Goal: Information Seeking & Learning: Learn about a topic

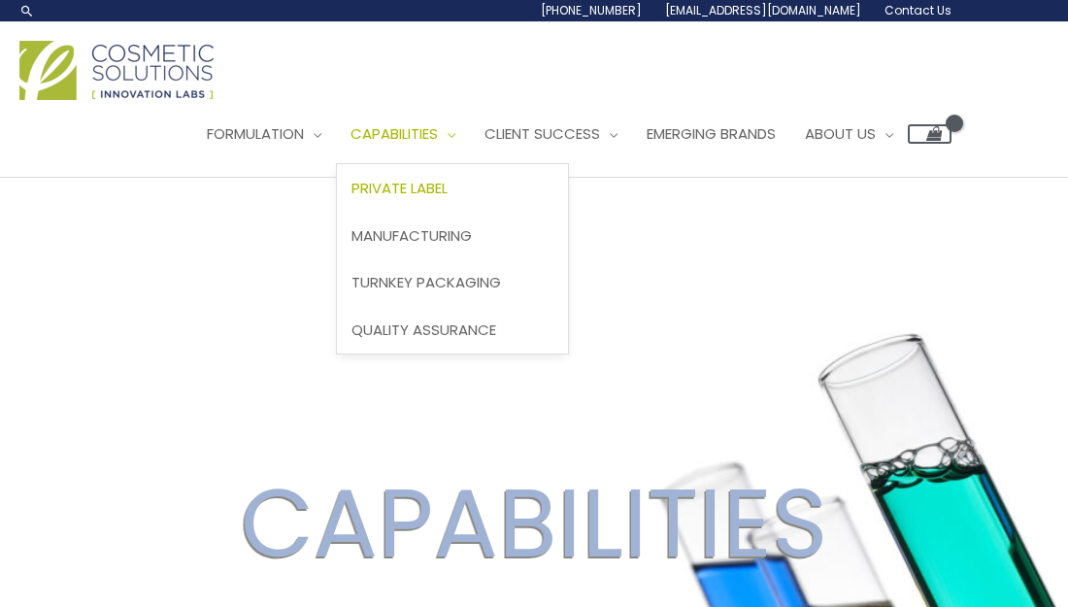
click at [445, 189] on span "Private Label" at bounding box center [399, 188] width 96 height 20
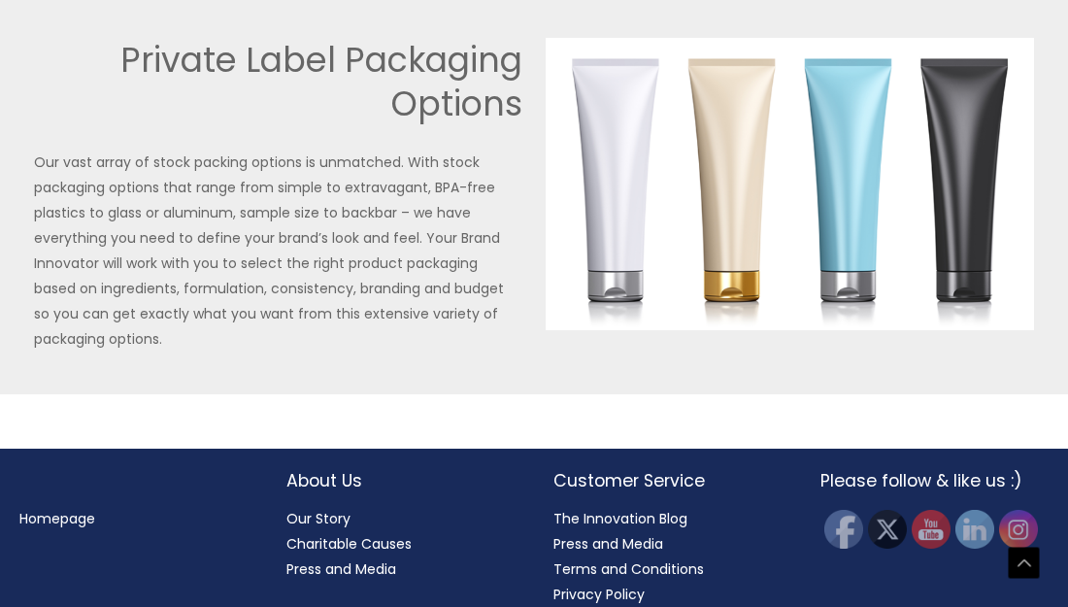
scroll to position [4478, 0]
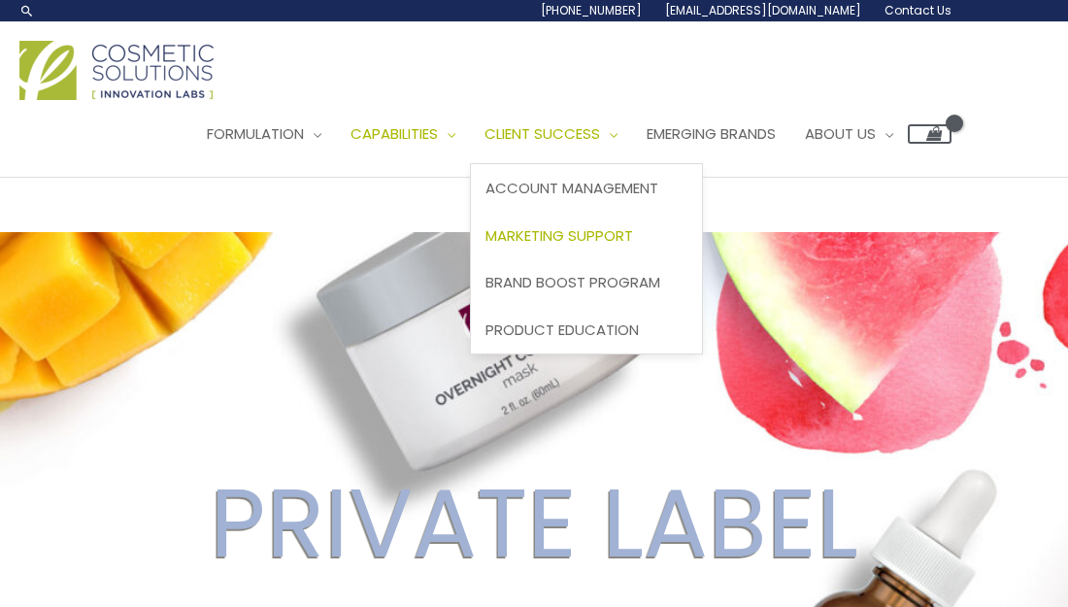
click at [596, 240] on span "Marketing Support" at bounding box center [559, 235] width 148 height 20
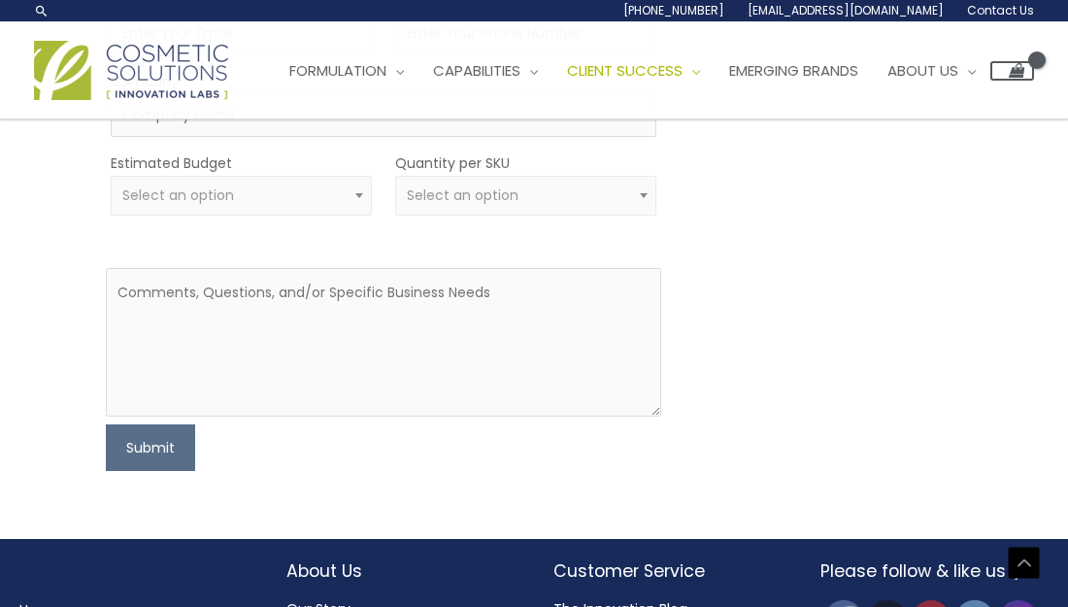
scroll to position [3094, 0]
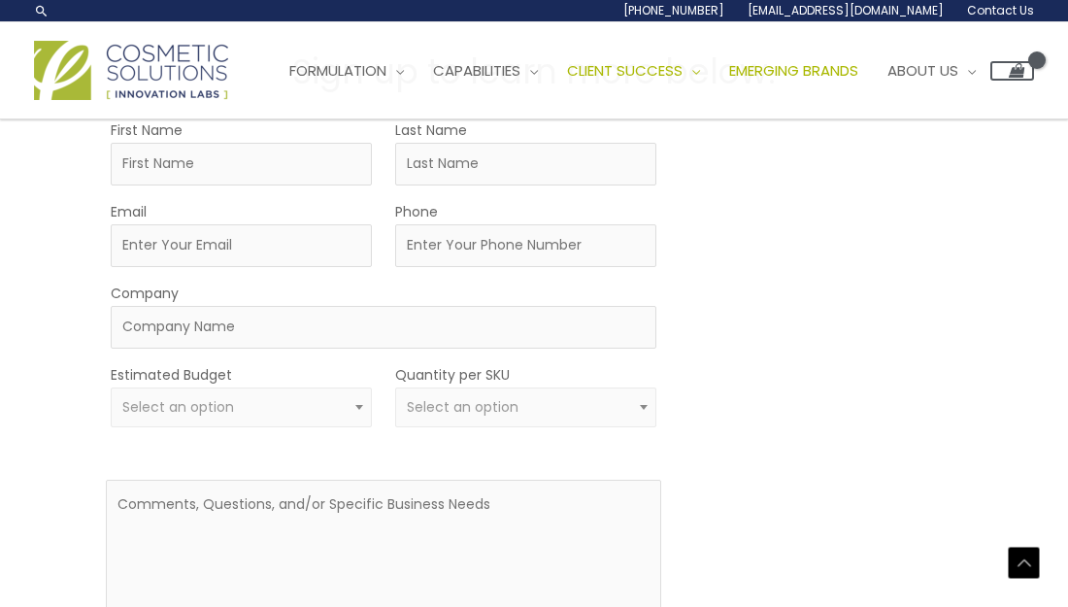
click at [858, 75] on span "Emerging Brands" at bounding box center [793, 70] width 129 height 20
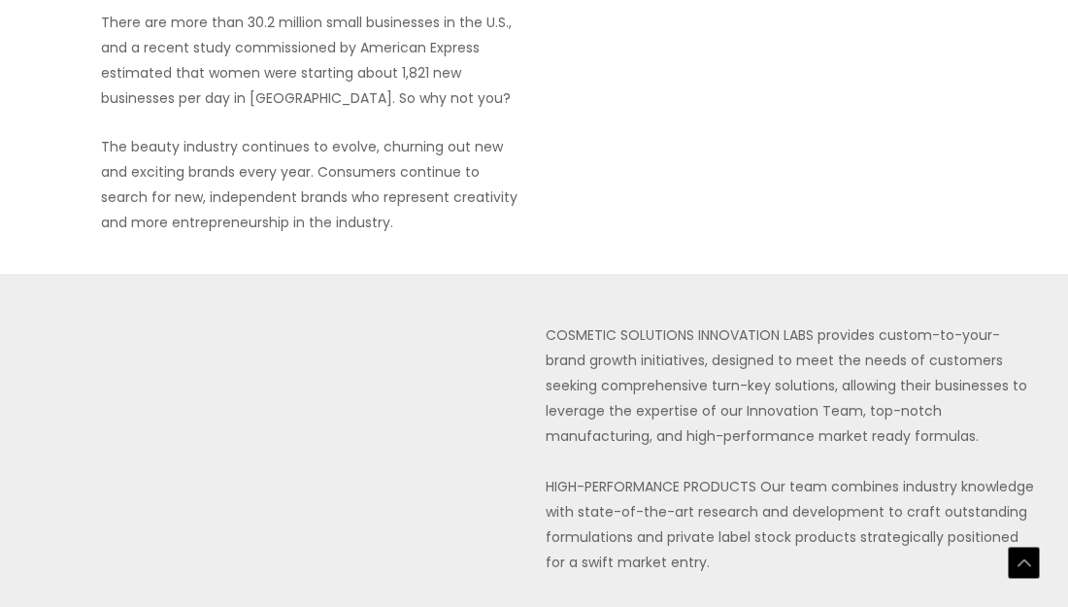
scroll to position [345, 0]
